Goal: Check status: Check status

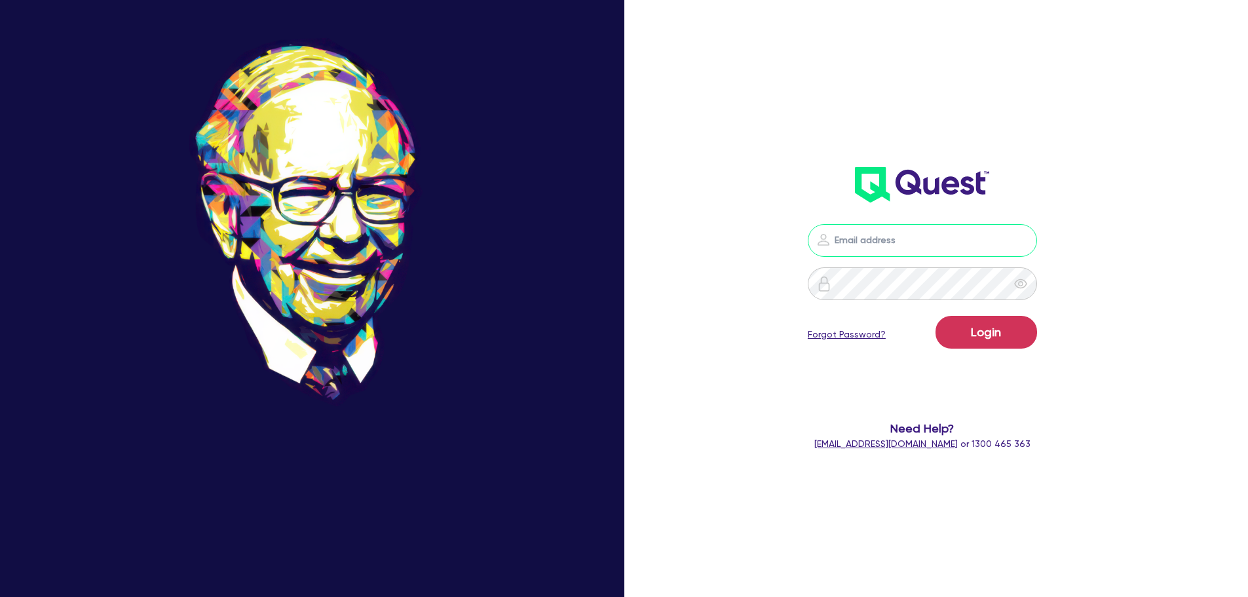
click at [849, 248] on input "email" at bounding box center [922, 240] width 229 height 33
type input "[EMAIL_ADDRESS][PERSON_NAME][DOMAIN_NAME]"
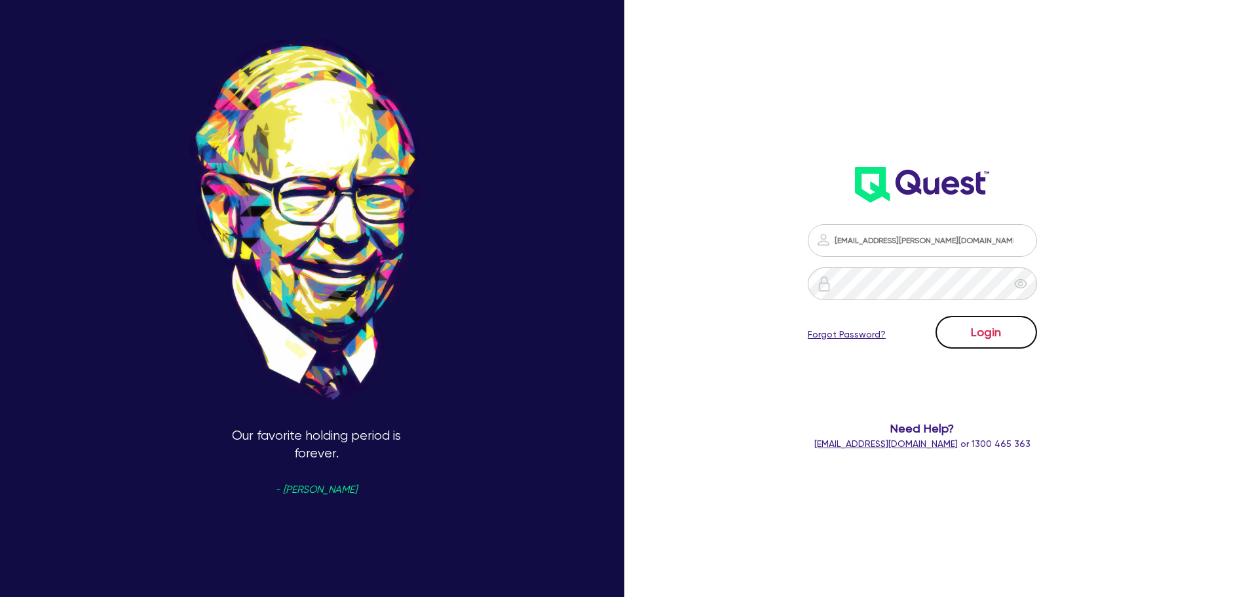
click at [1001, 336] on button "Login" at bounding box center [987, 332] width 102 height 33
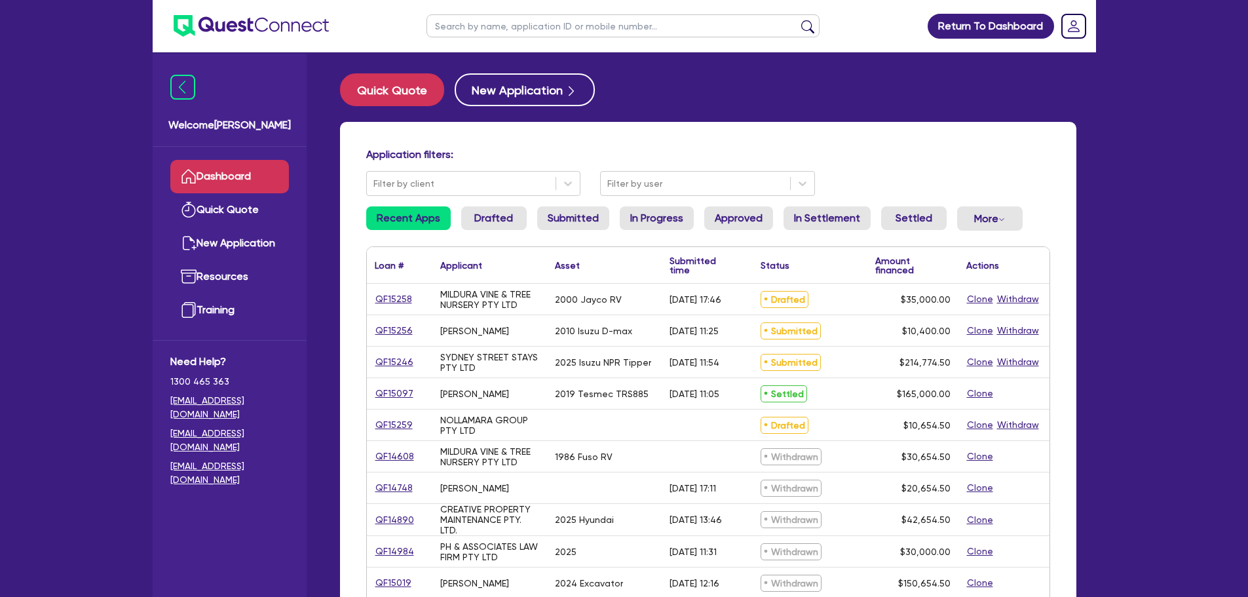
click at [481, 33] on input "text" at bounding box center [623, 25] width 393 height 23
click at [798, 20] on button "submit" at bounding box center [808, 29] width 21 height 18
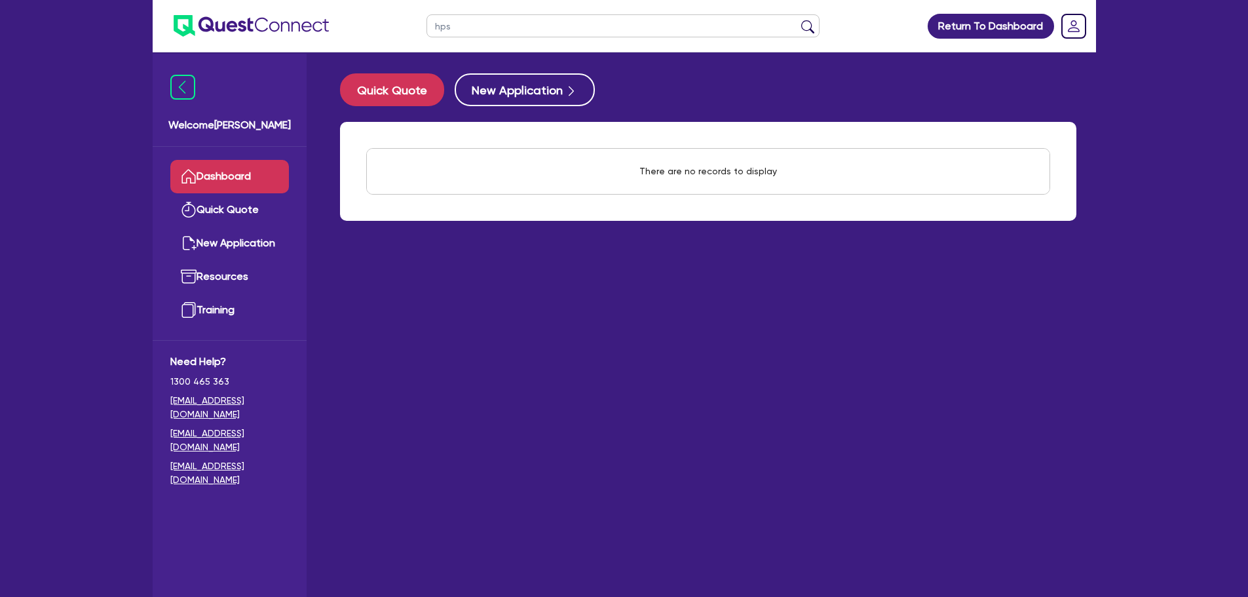
click at [798, 20] on button "submit" at bounding box center [808, 29] width 21 height 18
drag, startPoint x: 459, startPoint y: 26, endPoint x: 424, endPoint y: 18, distance: 36.3
click at [420, 18] on ul "hps" at bounding box center [623, 26] width 419 height 52
type input "[PERSON_NAME]"
click at [798, 20] on button "submit" at bounding box center [808, 29] width 21 height 18
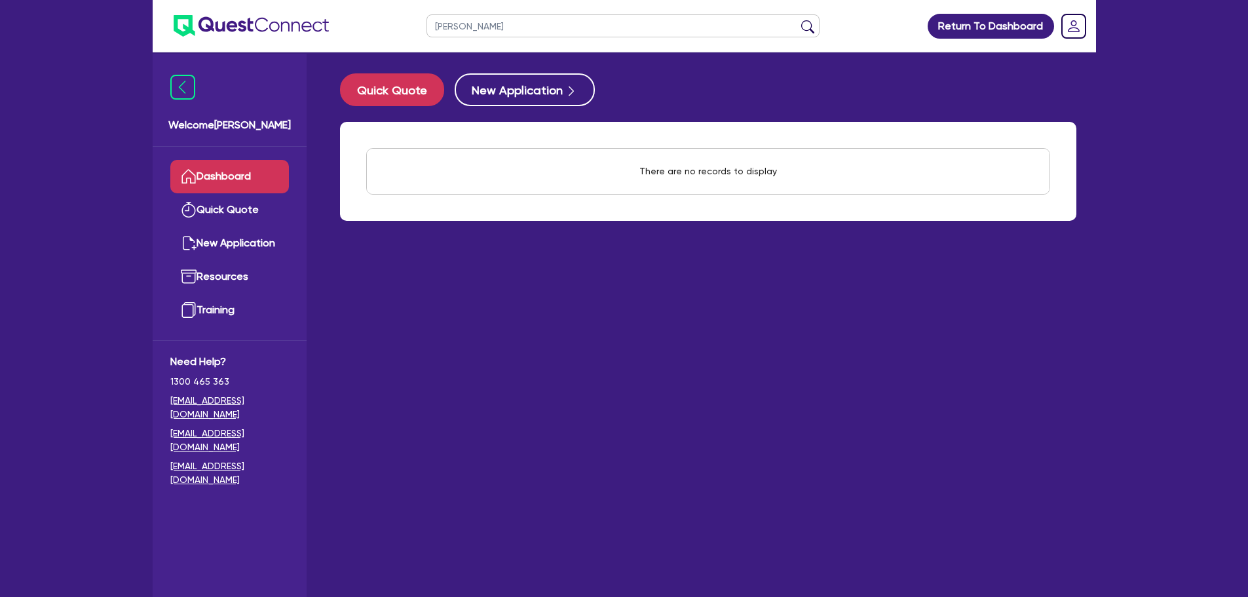
click at [246, 168] on link "Dashboard" at bounding box center [229, 176] width 119 height 33
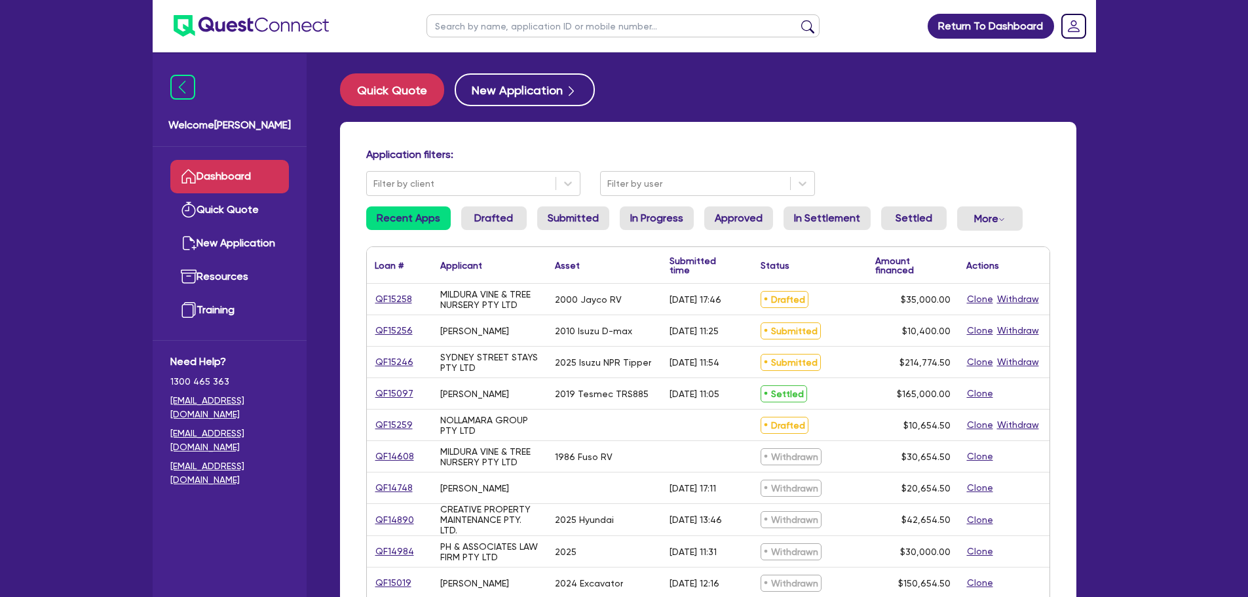
click at [478, 25] on input "text" at bounding box center [623, 25] width 393 height 23
type input "jasu"
click at [798, 20] on button "submit" at bounding box center [808, 29] width 21 height 18
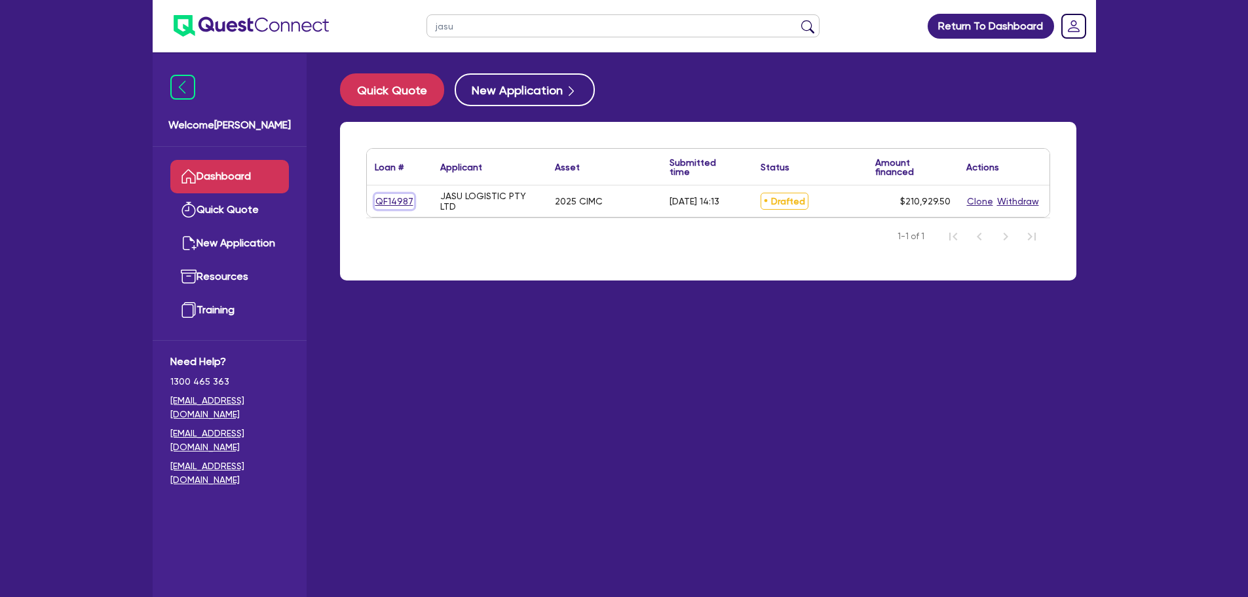
click at [391, 204] on link "QF14987" at bounding box center [394, 201] width 39 height 15
select select "PRIMARY_ASSETS"
select select "TRAILERS"
